Goal: Information Seeking & Learning: Learn about a topic

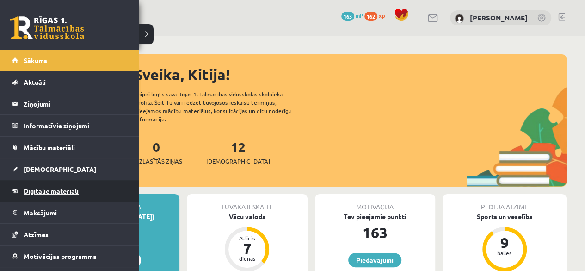
click at [44, 191] on span "Digitālie materiāli" at bounding box center [51, 190] width 55 height 8
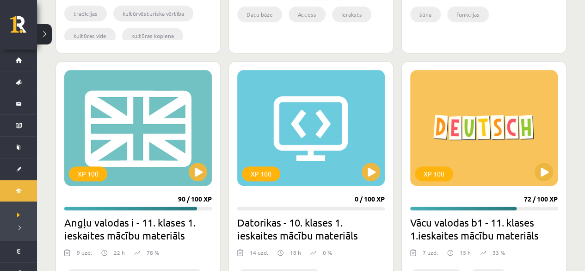
scroll to position [601, 0]
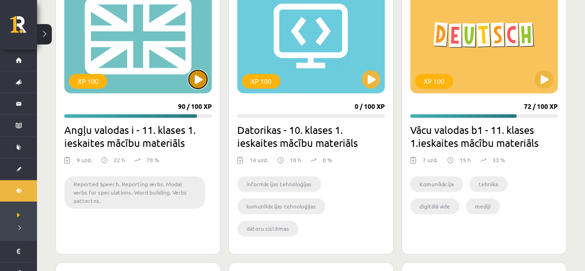
click at [200, 80] on button at bounding box center [198, 79] width 18 height 18
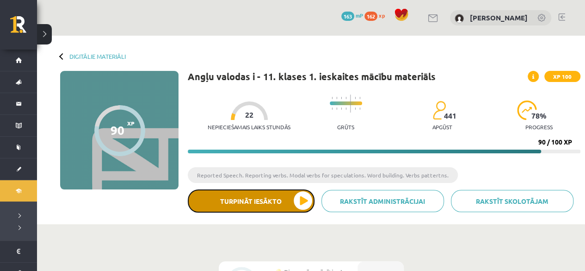
click at [275, 197] on button "Turpināt iesākto" at bounding box center [251, 200] width 127 height 23
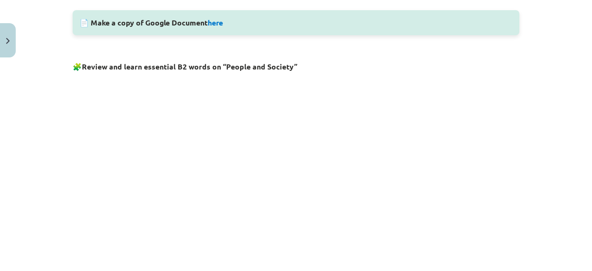
scroll to position [555, 0]
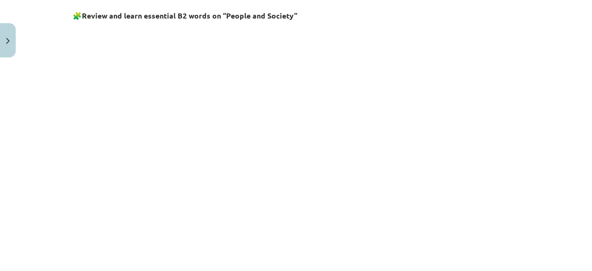
click at [180, 24] on iframe at bounding box center [296, 162] width 447 height 277
click at [199, 23] on div "Vocabulary 🔍 Explore new words and their meanings: Note. We recommend making a …" at bounding box center [296, 23] width 447 height 825
click at [333, 22] on div "Vocabulary 🔍 Explore new words and their meanings: Note. We recommend making a …" at bounding box center [296, 23] width 447 height 825
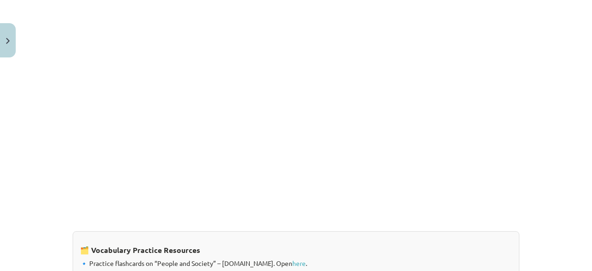
scroll to position [820, 0]
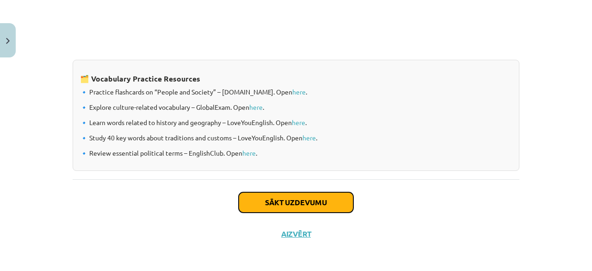
click at [261, 200] on button "Sākt uzdevumu" at bounding box center [296, 202] width 115 height 20
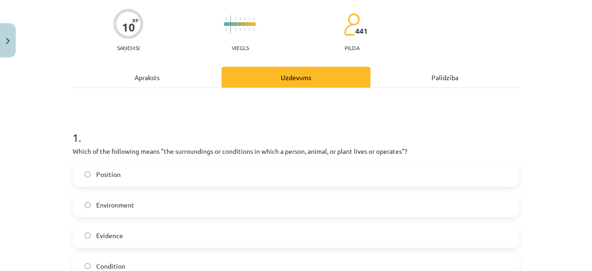
scroll to position [116, 0]
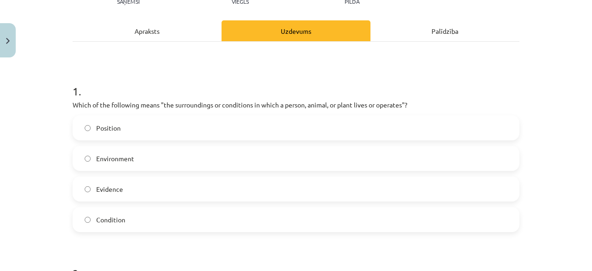
click at [155, 155] on label "Environment" at bounding box center [296, 158] width 445 height 23
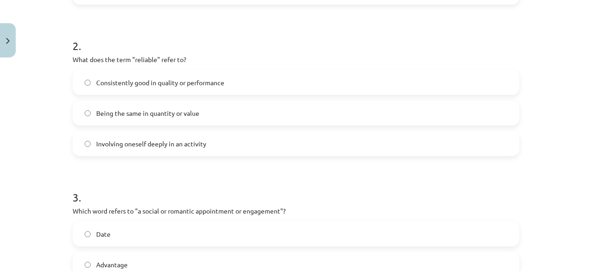
scroll to position [347, 0]
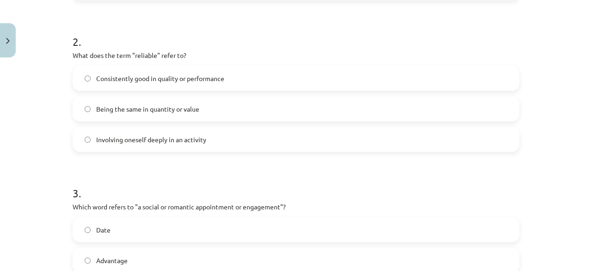
click at [185, 74] on span "Consistently good in quality or performance" at bounding box center [160, 79] width 128 height 10
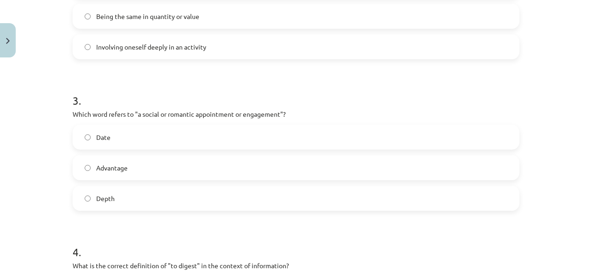
scroll to position [624, 0]
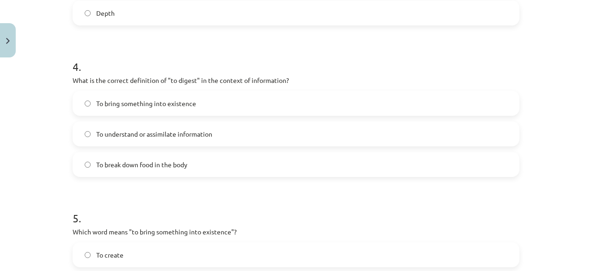
click at [134, 19] on label "Depth" at bounding box center [296, 12] width 445 height 23
click at [202, 133] on span "To understand or assimilate information" at bounding box center [154, 134] width 116 height 10
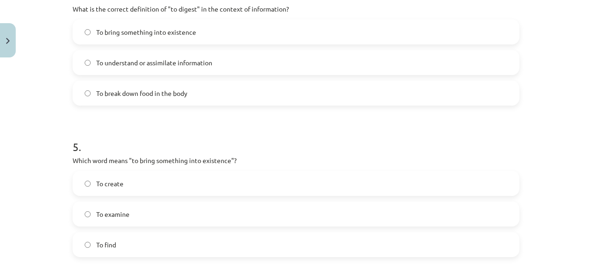
scroll to position [717, 0]
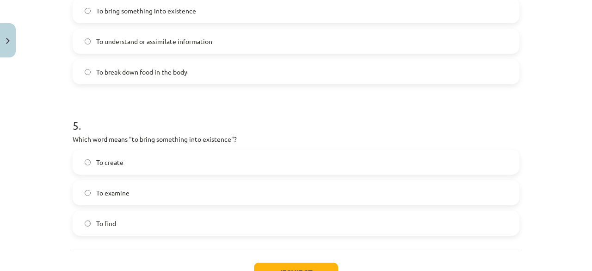
click at [217, 163] on label "To create" at bounding box center [296, 161] width 445 height 23
click at [280, 267] on button "Iesniegt" at bounding box center [296, 272] width 84 height 20
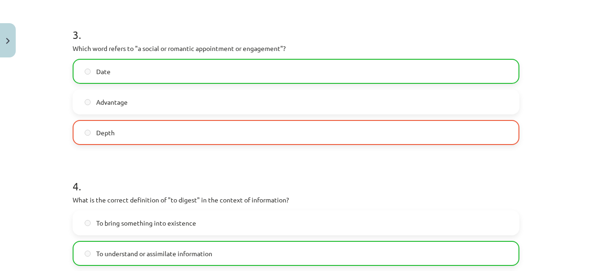
scroll to position [486, 0]
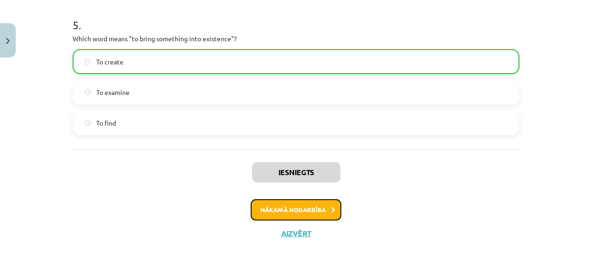
click at [272, 202] on button "Nākamā nodarbība" at bounding box center [296, 209] width 91 height 21
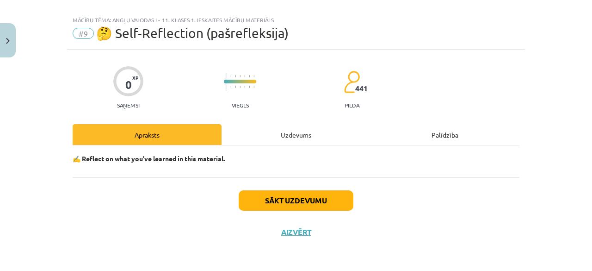
scroll to position [11, 0]
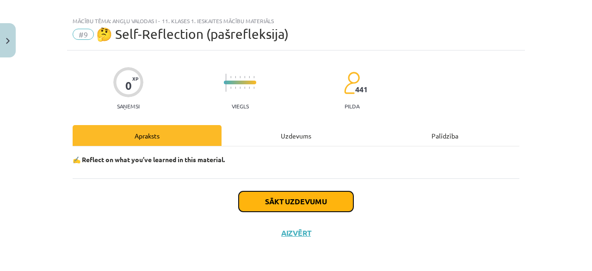
click at [263, 199] on button "Sākt uzdevumu" at bounding box center [296, 201] width 115 height 20
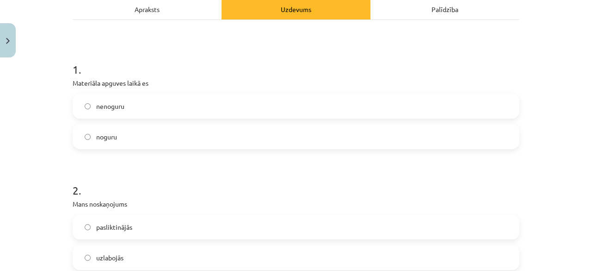
scroll to position [150, 0]
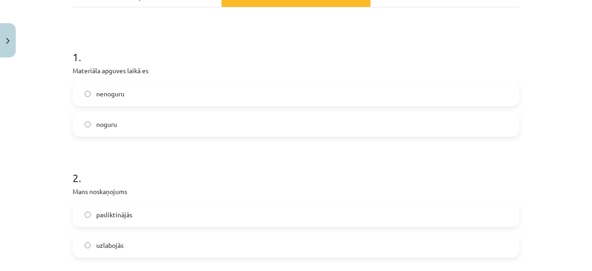
click at [222, 90] on label "nenoguru" at bounding box center [296, 93] width 445 height 23
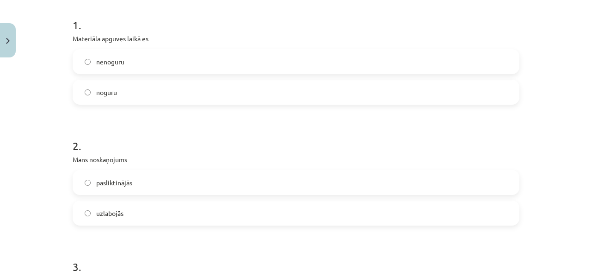
scroll to position [196, 0]
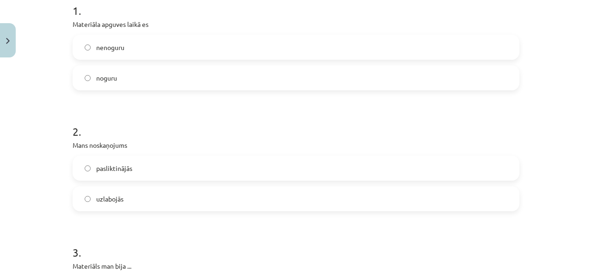
click at [170, 202] on label "uzlabojās" at bounding box center [296, 198] width 445 height 23
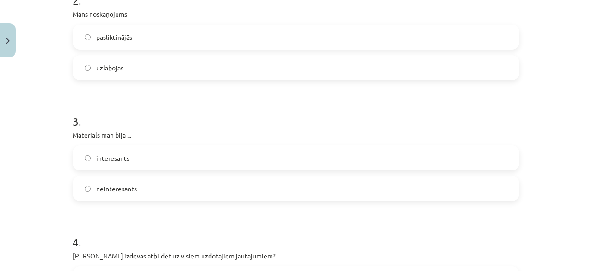
scroll to position [335, 0]
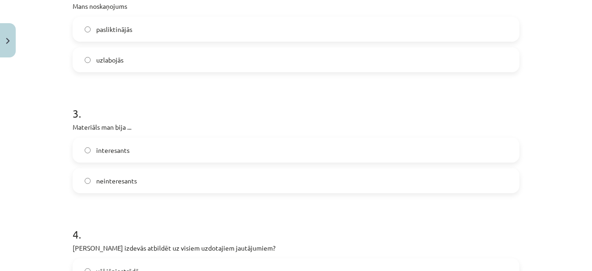
click at [150, 144] on label "interesants" at bounding box center [296, 149] width 445 height 23
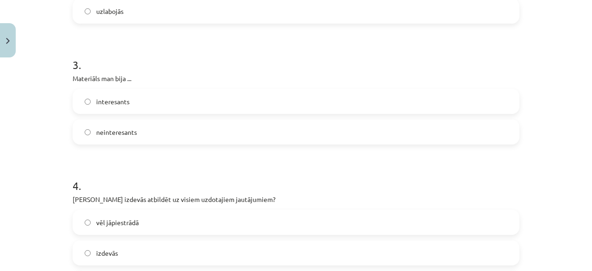
scroll to position [427, 0]
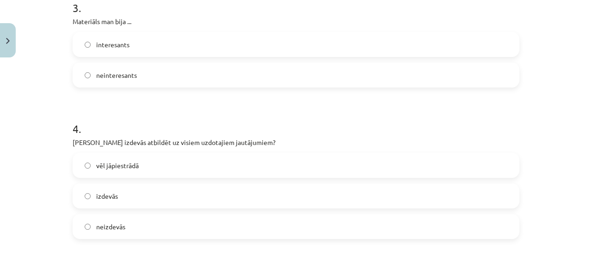
click at [160, 209] on div "vēl jāpiestrādā izdevās neizdevās" at bounding box center [296, 196] width 447 height 86
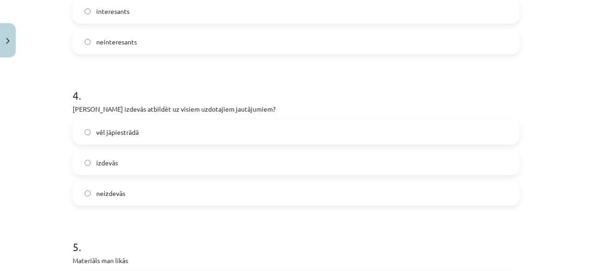
click at [156, 159] on label "izdevās" at bounding box center [296, 162] width 445 height 23
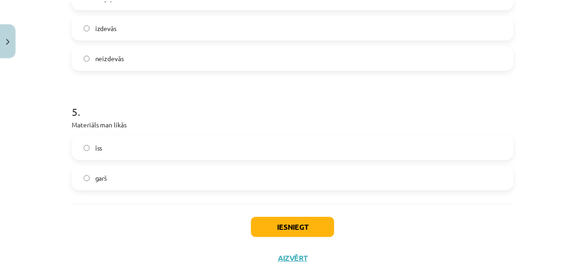
scroll to position [612, 0]
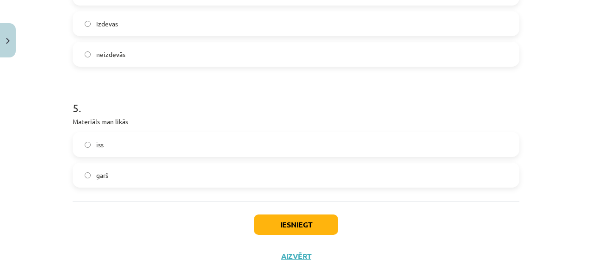
click at [142, 148] on label "īss" at bounding box center [296, 144] width 445 height 23
click at [279, 221] on button "Iesniegt" at bounding box center [296, 224] width 84 height 20
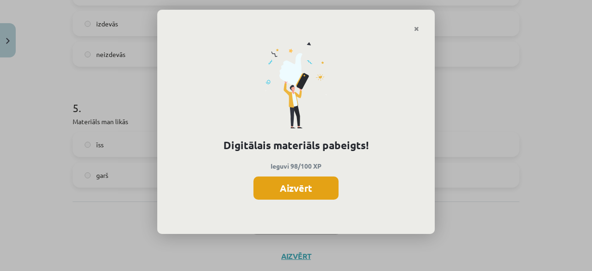
click at [280, 184] on button "Aizvērt" at bounding box center [295, 187] width 85 height 23
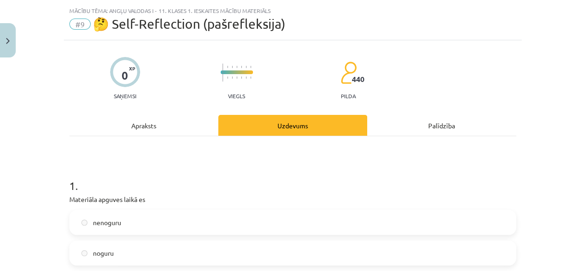
scroll to position [0, 0]
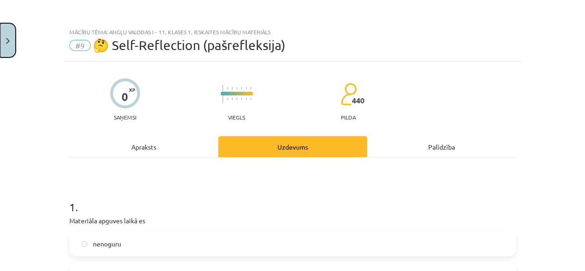
click at [5, 33] on button "Close" at bounding box center [8, 40] width 16 height 34
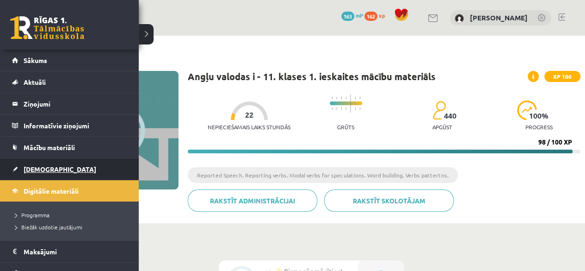
click at [40, 173] on link "[DEMOGRAPHIC_DATA]" at bounding box center [69, 168] width 115 height 21
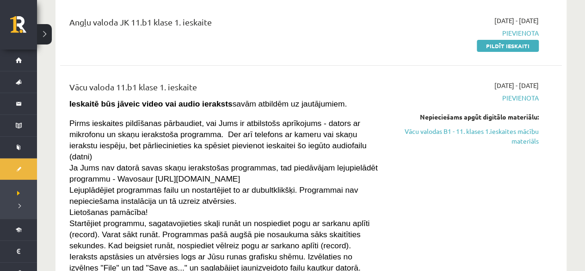
scroll to position [139, 0]
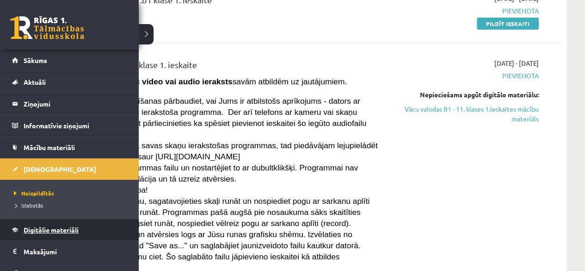
click at [53, 228] on span "Digitālie materiāli" at bounding box center [51, 229] width 55 height 8
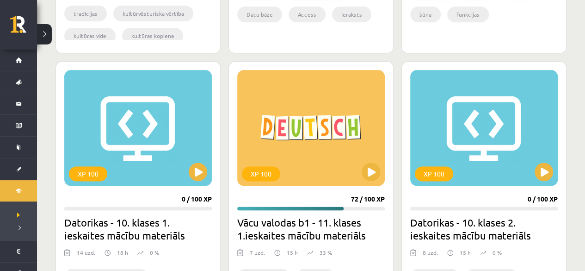
scroll to position [555, 0]
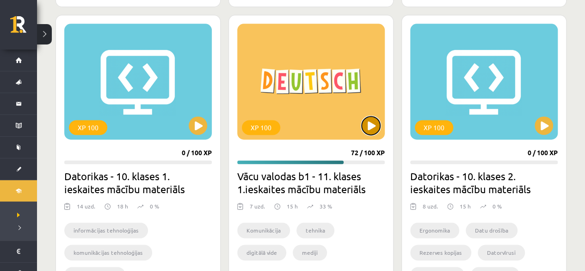
click at [368, 124] on button at bounding box center [371, 125] width 18 height 18
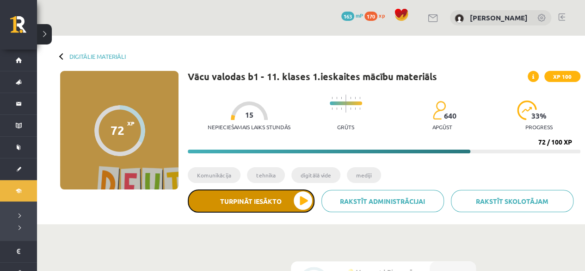
click at [288, 197] on button "Turpināt iesākto" at bounding box center [251, 200] width 127 height 23
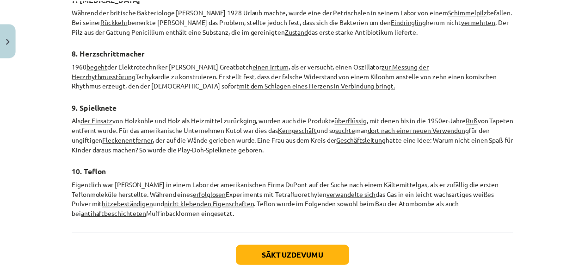
scroll to position [1468, 0]
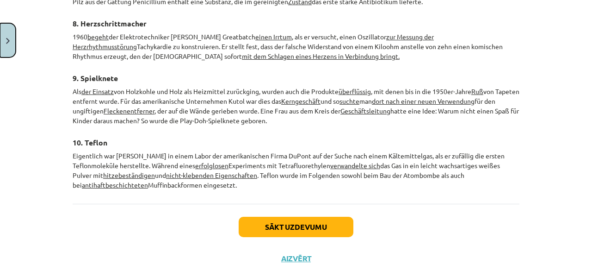
click at [3, 35] on button "Close" at bounding box center [8, 40] width 16 height 34
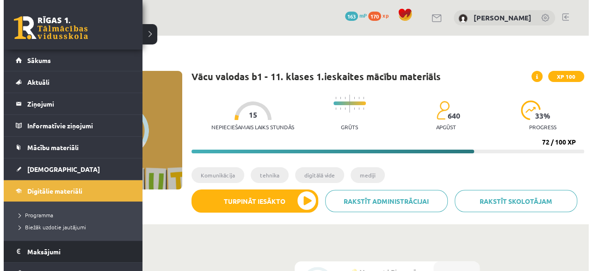
scroll to position [76, 0]
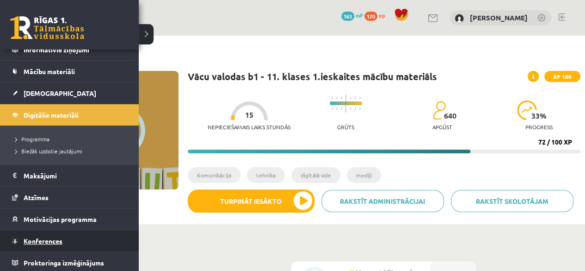
click at [53, 246] on link "Konferences" at bounding box center [69, 240] width 115 height 21
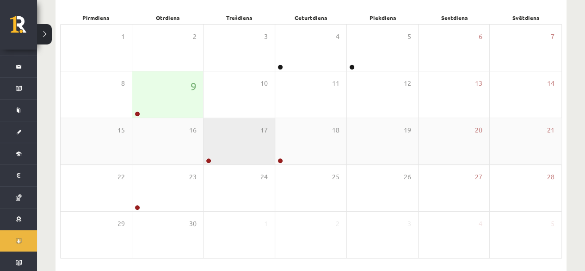
scroll to position [139, 0]
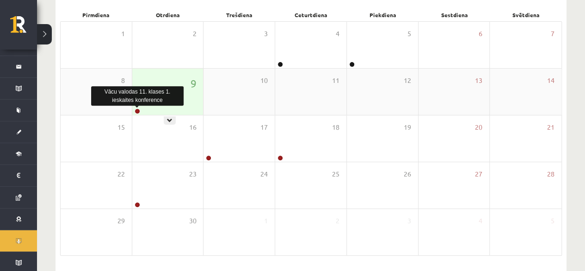
click at [136, 110] on link at bounding box center [138, 111] width 6 height 6
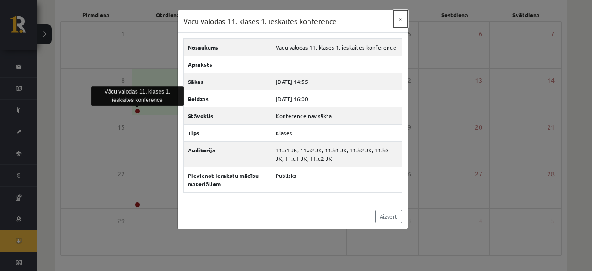
click at [400, 19] on button "×" at bounding box center [400, 19] width 15 height 18
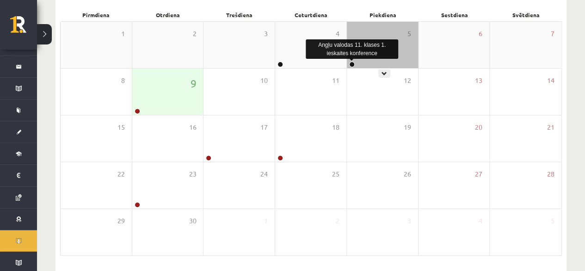
click at [351, 63] on link at bounding box center [352, 65] width 6 height 6
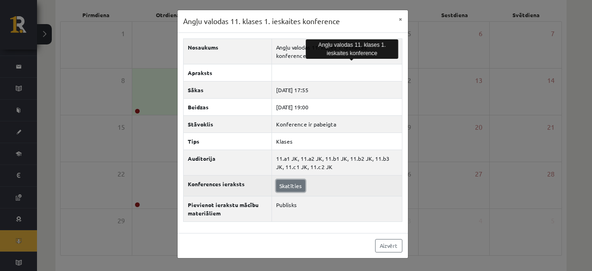
click at [290, 179] on link "Skatīties" at bounding box center [290, 185] width 29 height 12
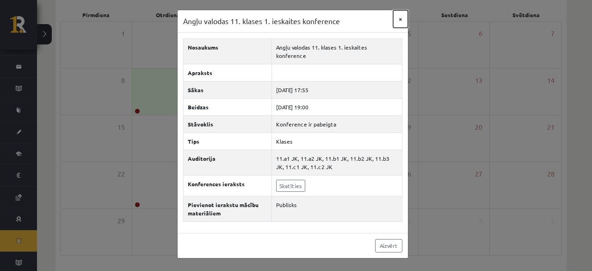
click at [401, 16] on button "×" at bounding box center [400, 19] width 15 height 18
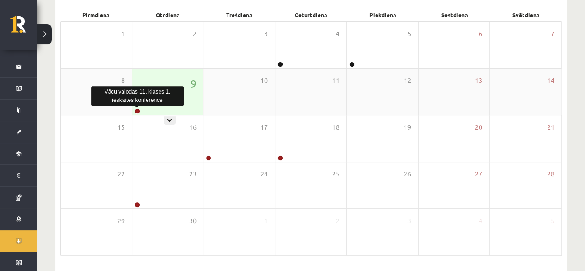
click at [136, 111] on link at bounding box center [138, 111] width 6 height 6
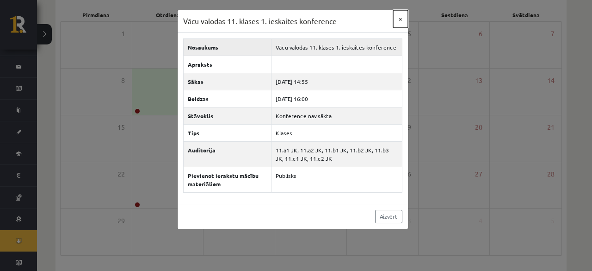
drag, startPoint x: 400, startPoint y: 17, endPoint x: 399, endPoint y: 28, distance: 11.3
click at [400, 17] on button "×" at bounding box center [400, 19] width 15 height 18
